Goal: Information Seeking & Learning: Learn about a topic

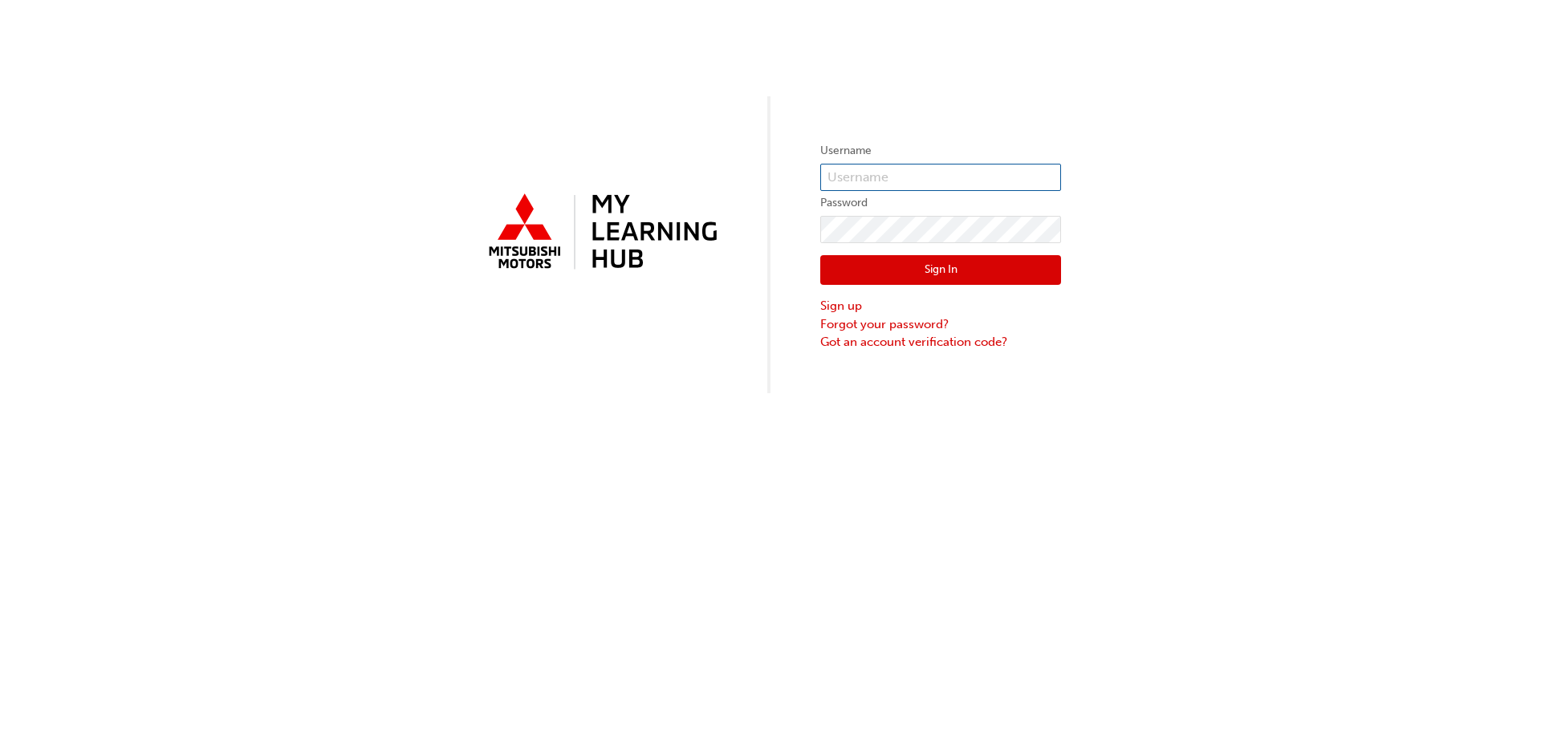
type input "tlee@kingscars.com.au"
click at [932, 268] on button "Sign In" at bounding box center [940, 270] width 241 height 30
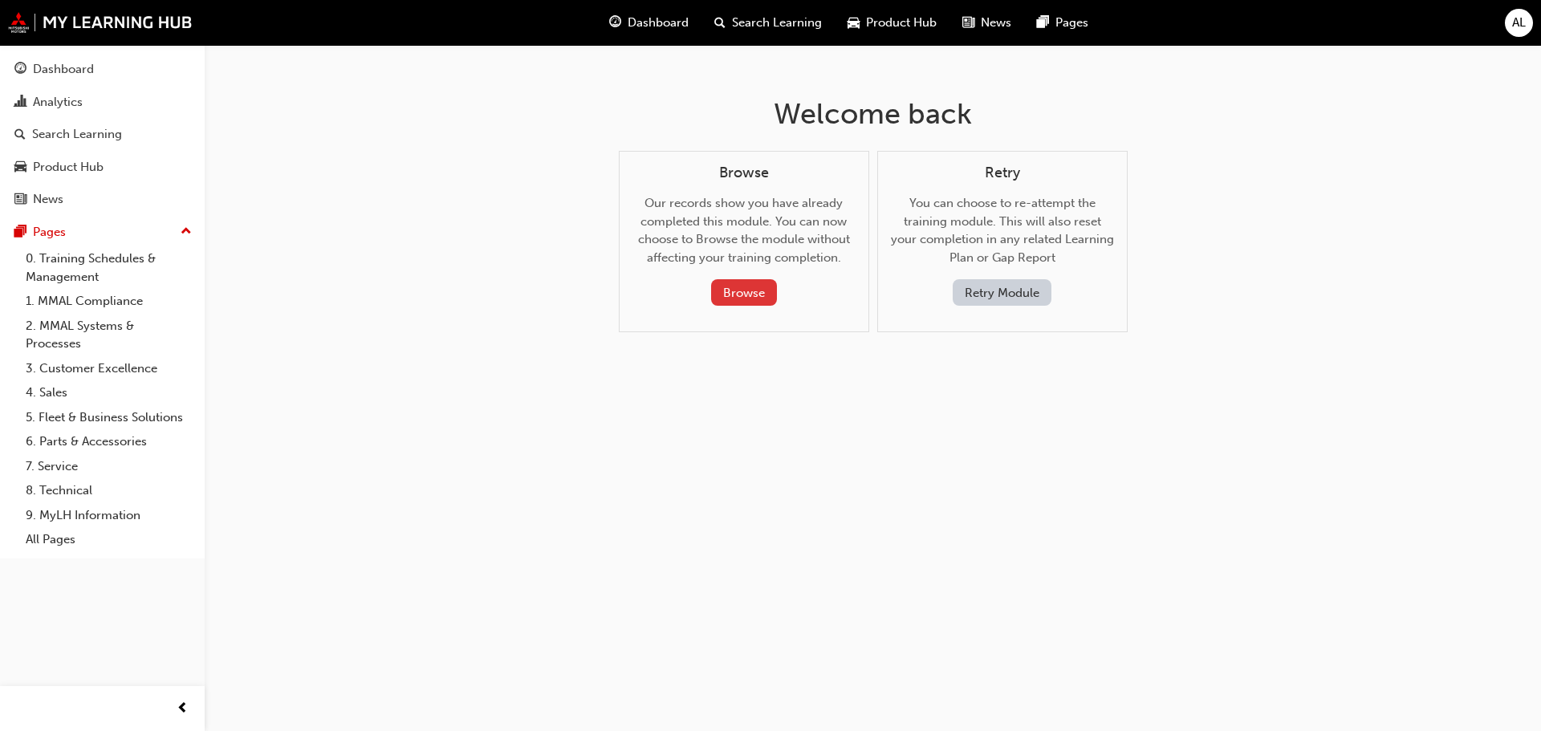
click at [747, 295] on button "Browse" at bounding box center [744, 292] width 66 height 26
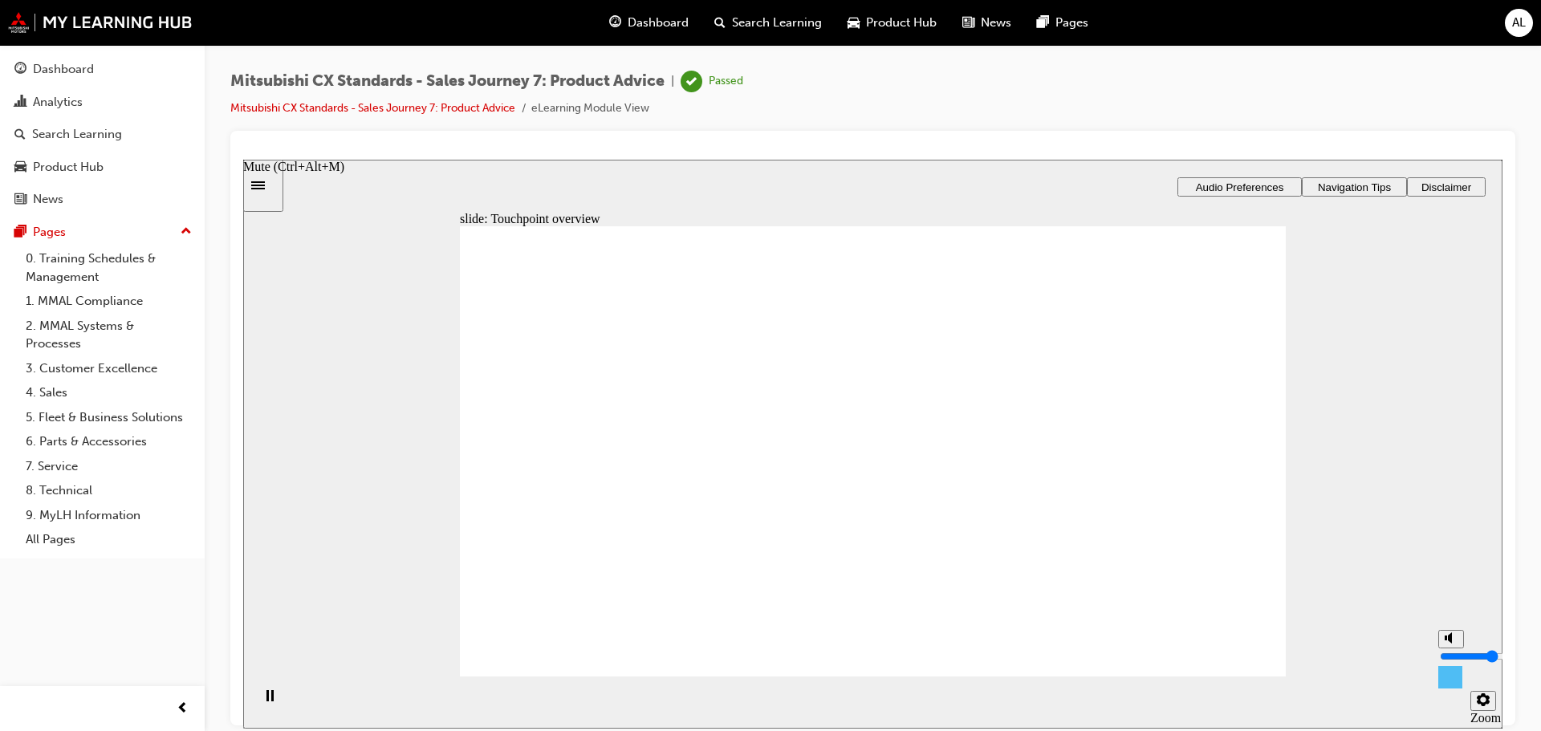
drag, startPoint x: 1448, startPoint y: 636, endPoint x: 1449, endPoint y: 654, distance: 17.7
click at [1449, 654] on input "volume" at bounding box center [1492, 655] width 104 height 13
drag, startPoint x: 1449, startPoint y: 654, endPoint x: 1451, endPoint y: 639, distance: 15.3
type input "8"
click at [1451, 649] on input "volume" at bounding box center [1492, 655] width 104 height 13
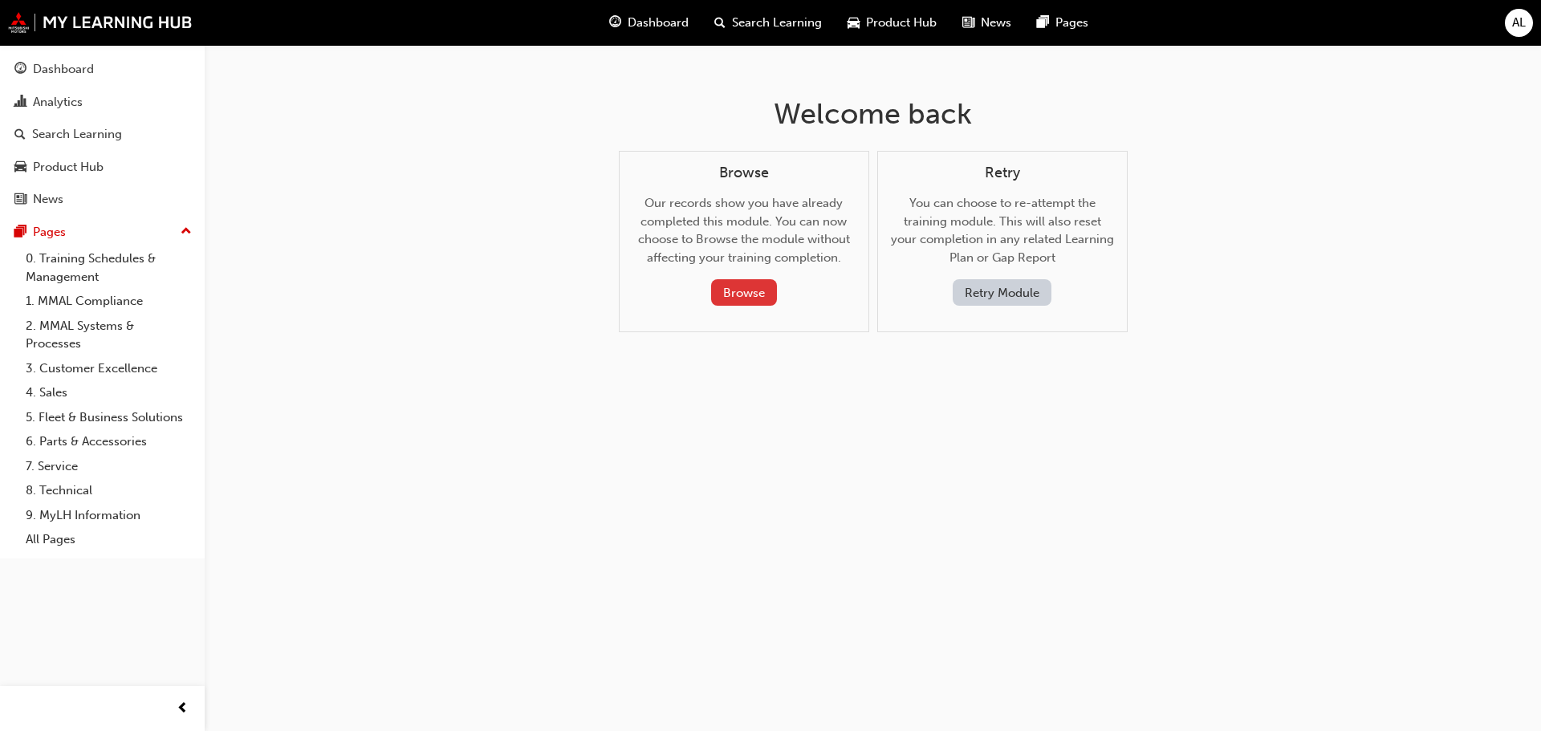
click at [742, 290] on button "Browse" at bounding box center [744, 292] width 66 height 26
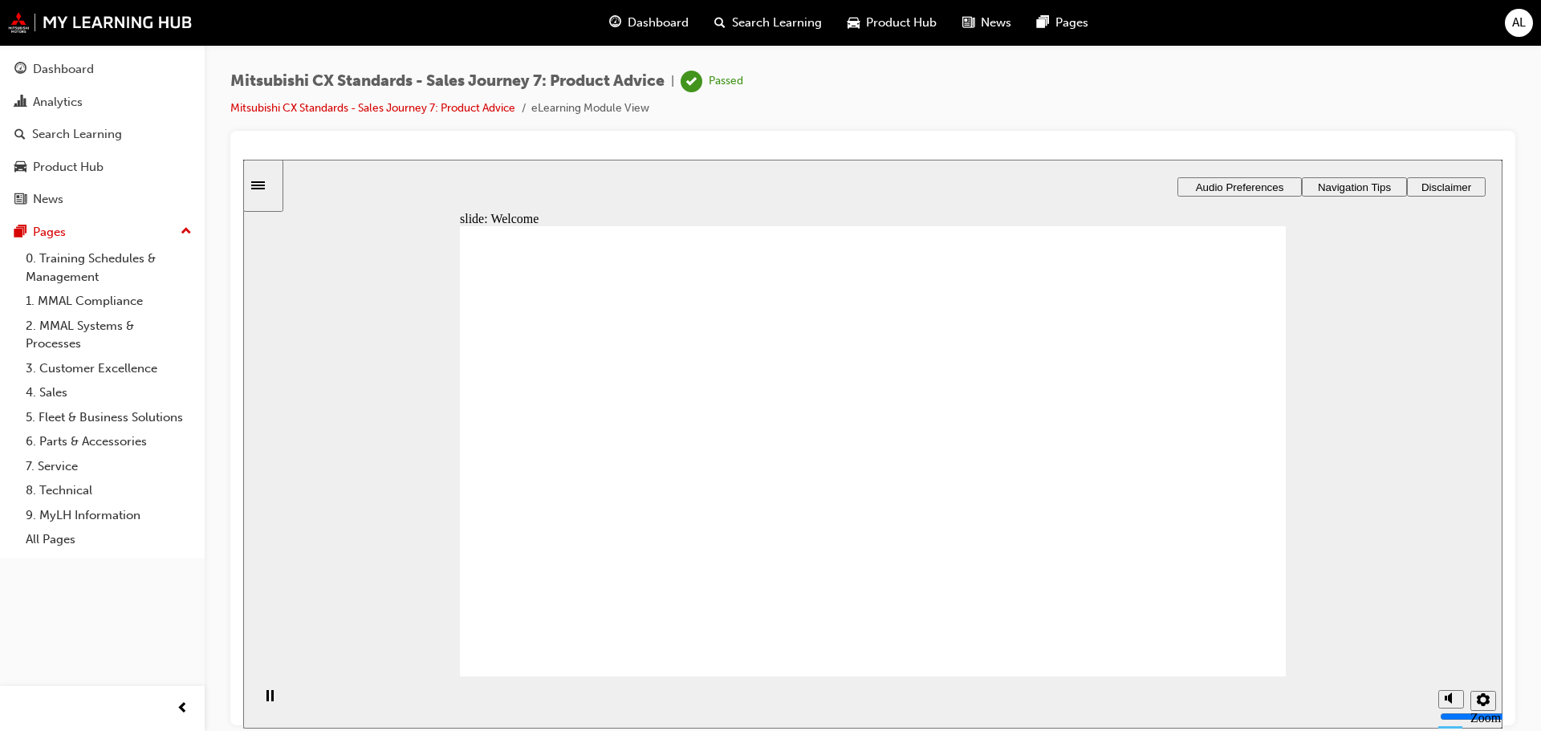
click at [1219, 188] on span "Audio Preferences" at bounding box center [1240, 187] width 88 height 12
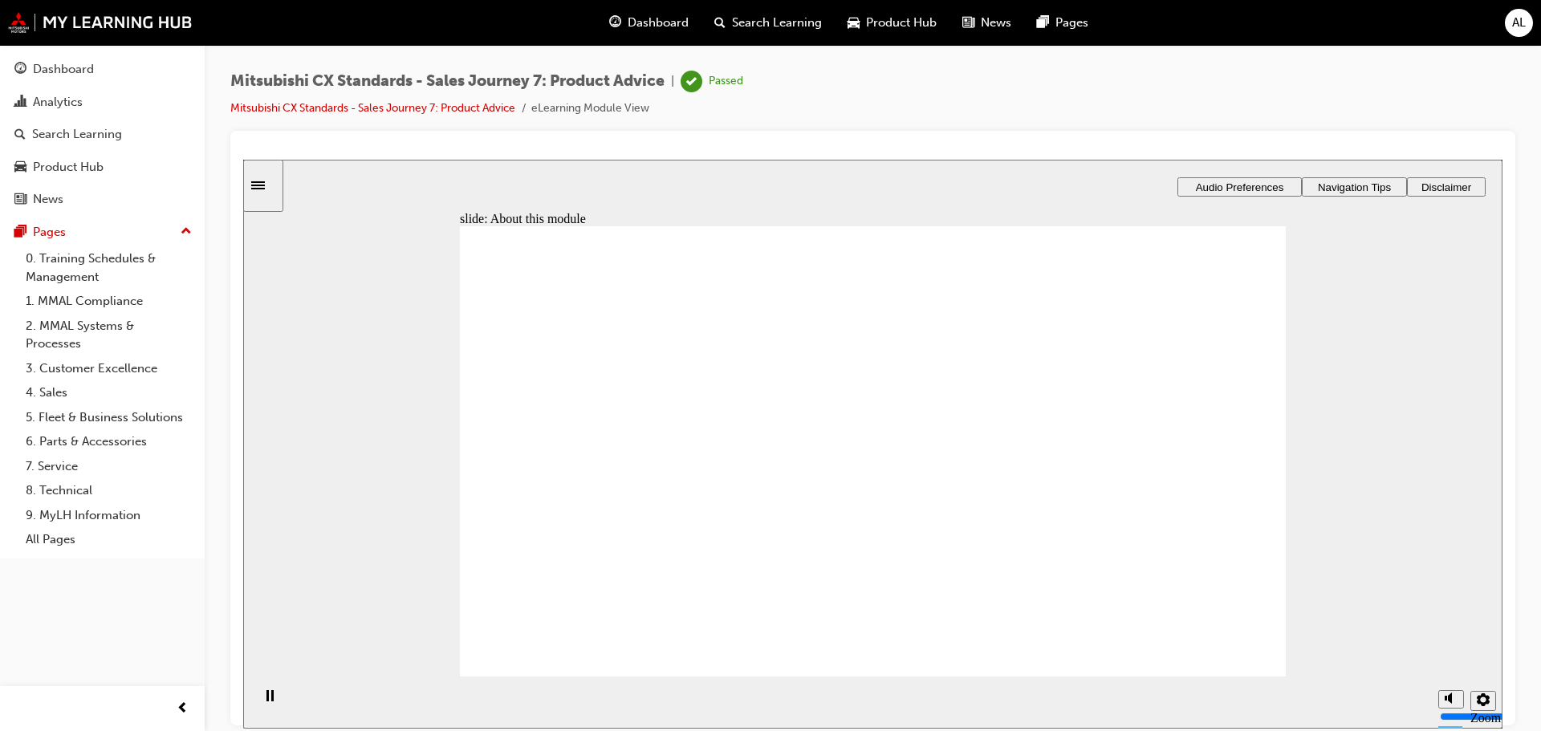
click at [1313, 128] on div "Mitsubishi CX Standards - Sales Journey 7: Product Advice | Passed Mitsubishi C…" at bounding box center [872, 101] width 1285 height 60
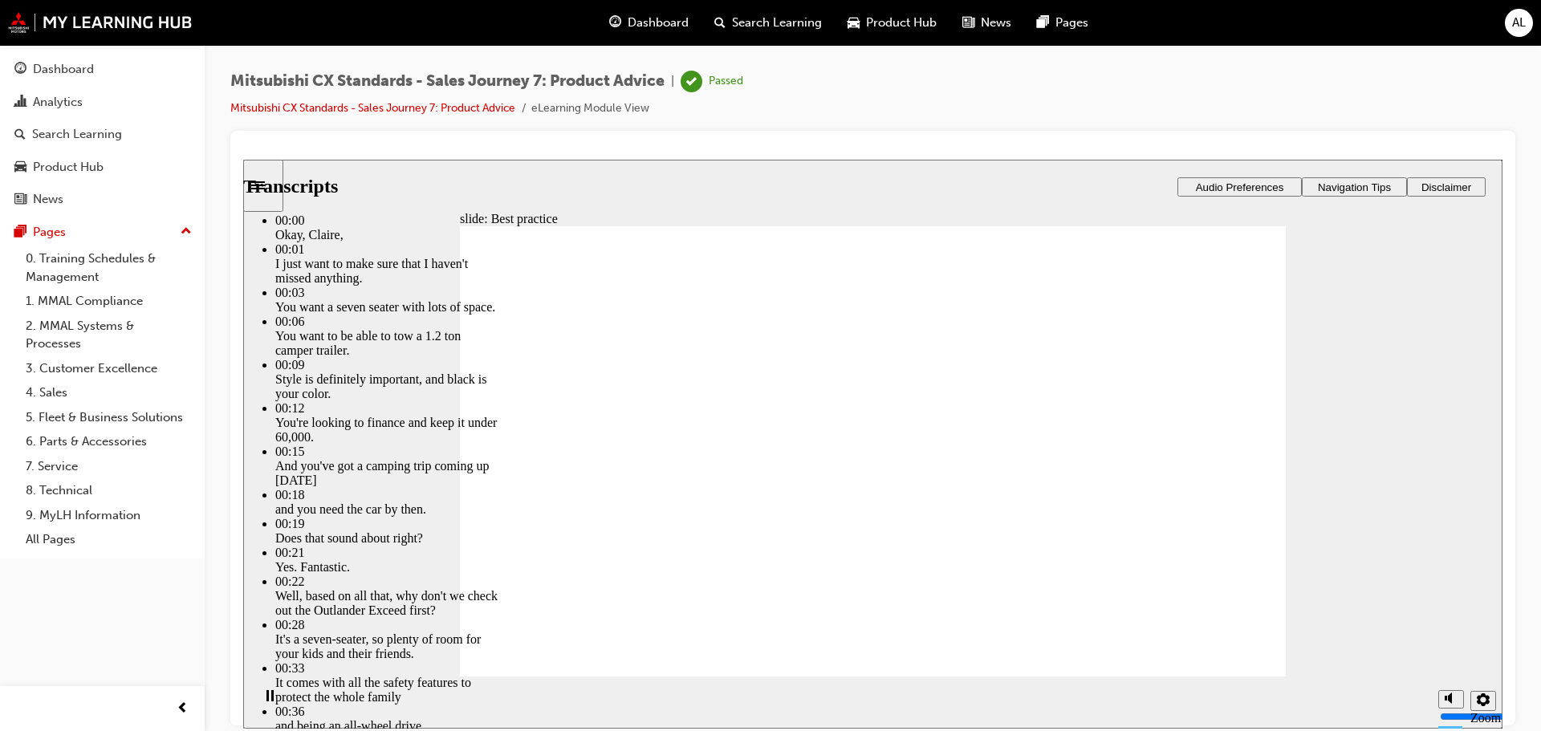
type input "45"
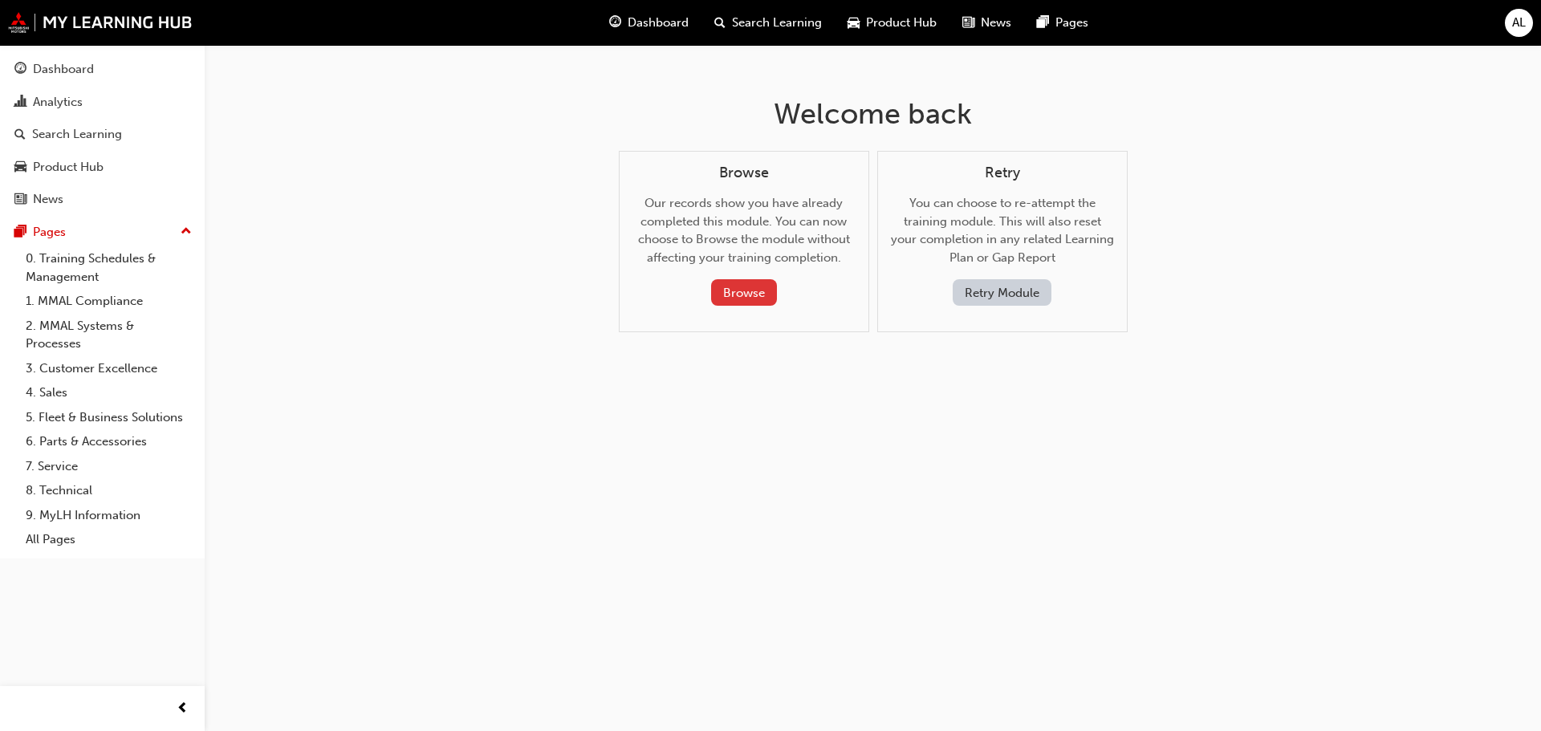
click at [760, 290] on button "Browse" at bounding box center [744, 292] width 66 height 26
